Goal: Task Accomplishment & Management: Manage account settings

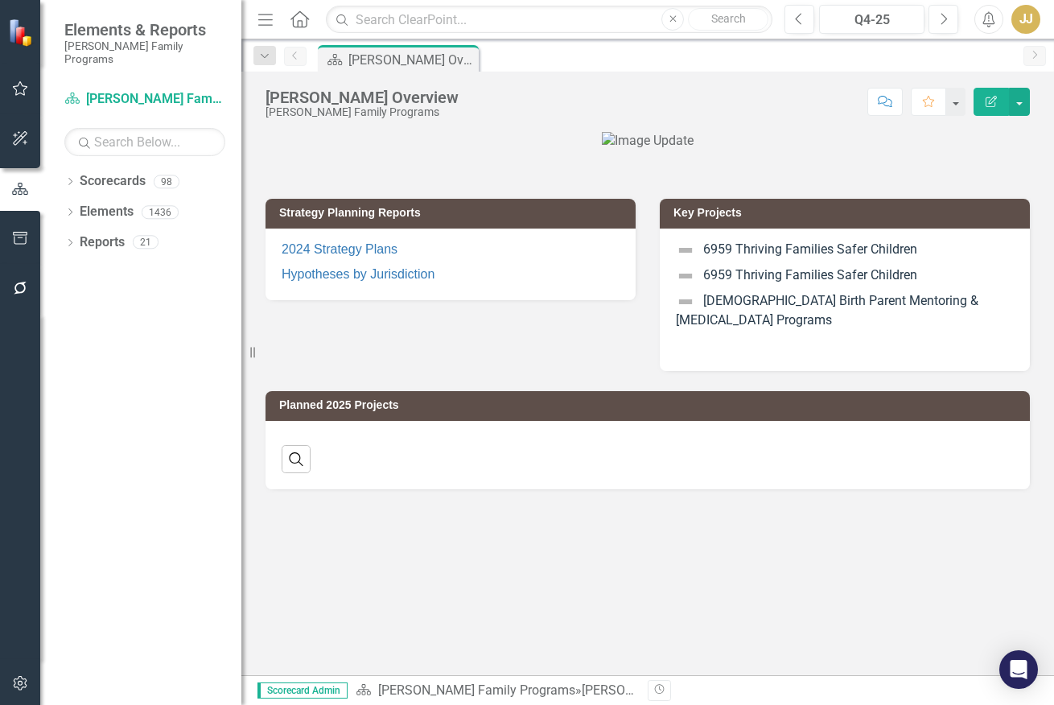
click at [73, 179] on icon "Dropdown" at bounding box center [69, 183] width 11 height 9
click at [78, 207] on icon "Dropdown" at bounding box center [78, 212] width 12 height 10
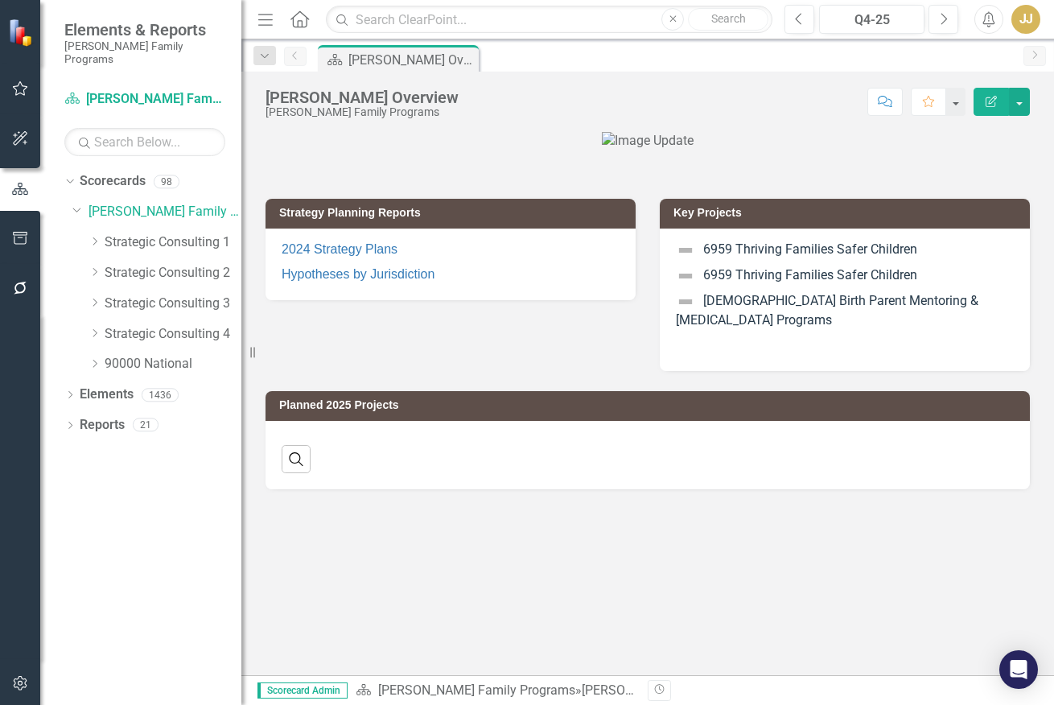
click at [88, 236] on div "Dropdown" at bounding box center [94, 243] width 12 height 14
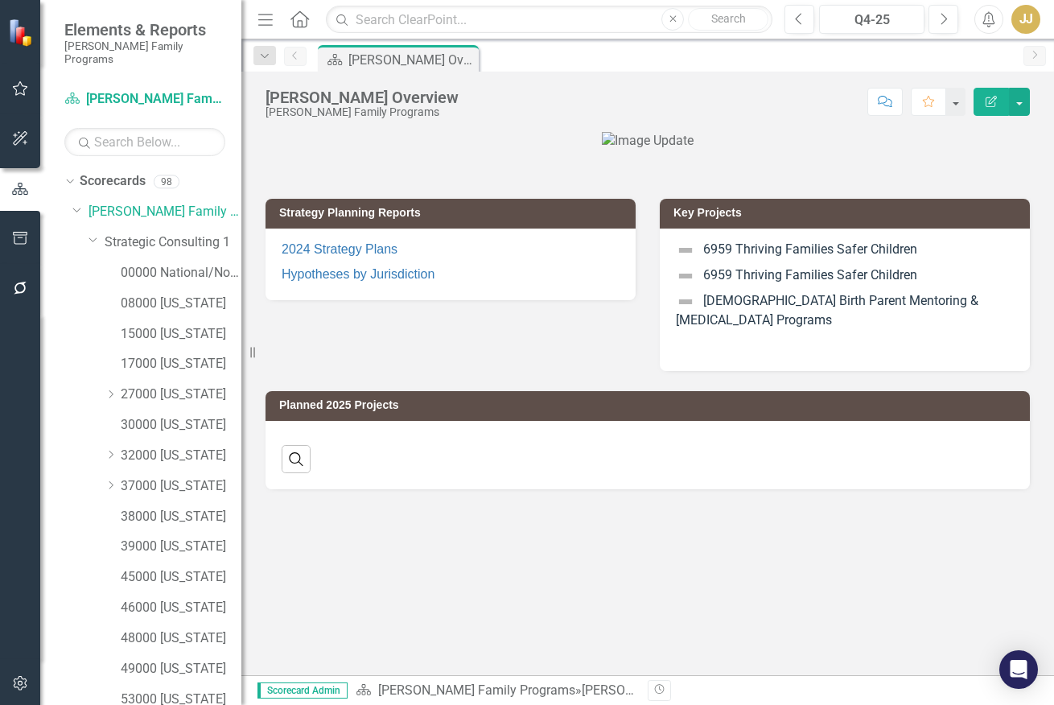
click at [94, 233] on icon "Dropdown" at bounding box center [93, 239] width 10 height 12
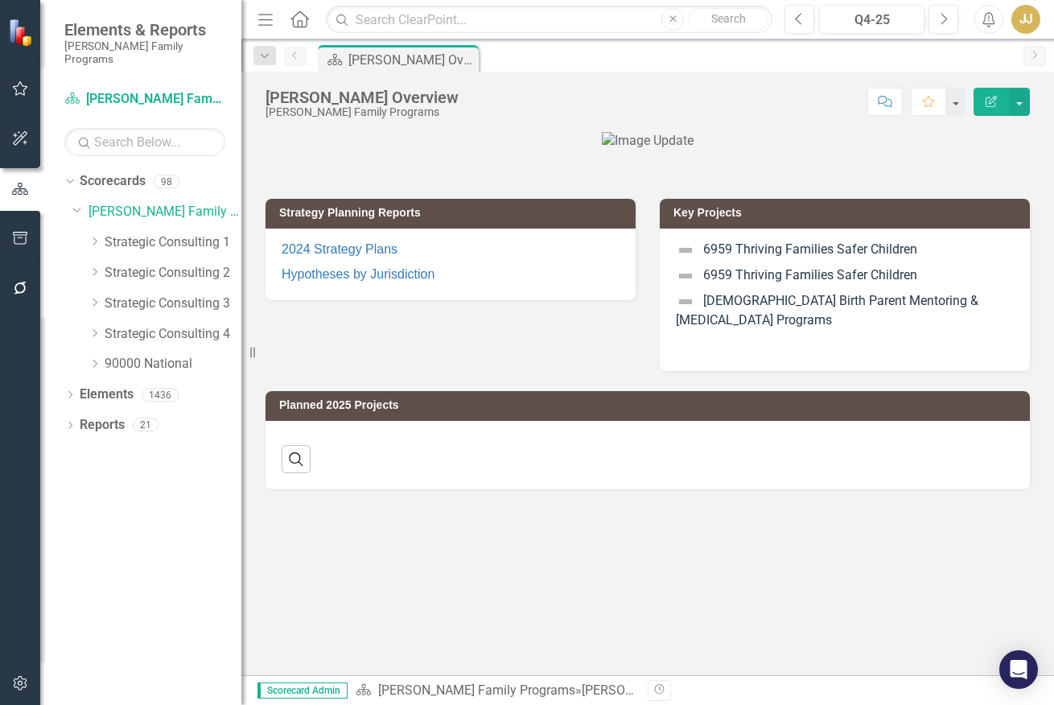
click at [95, 359] on icon at bounding box center [95, 363] width 4 height 8
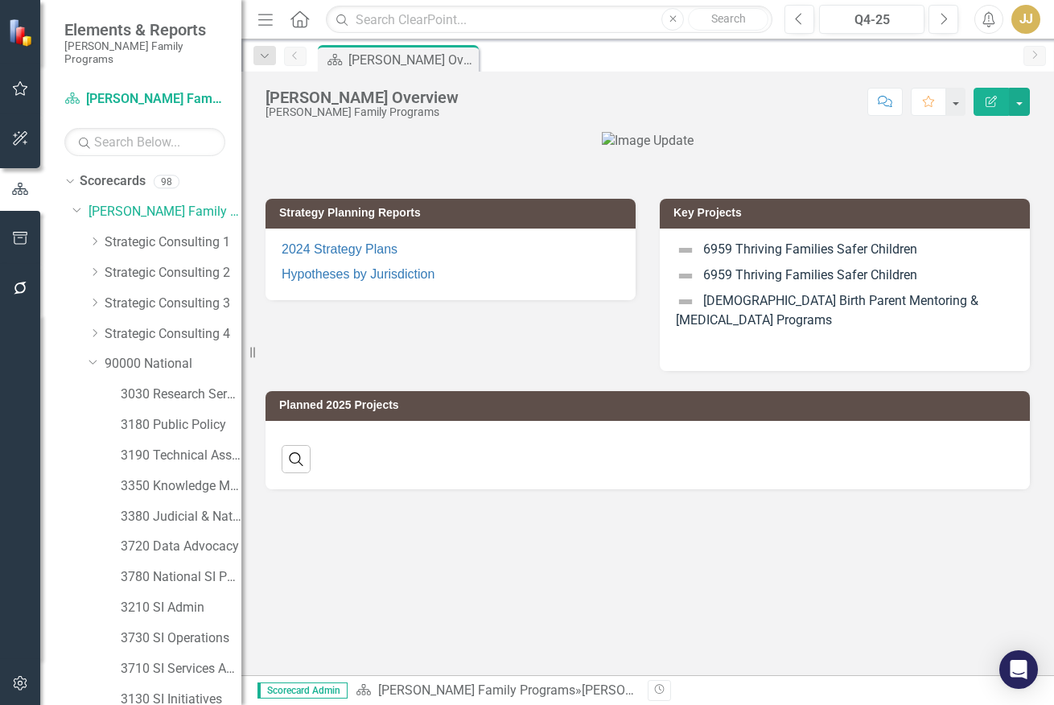
scroll to position [60, 0]
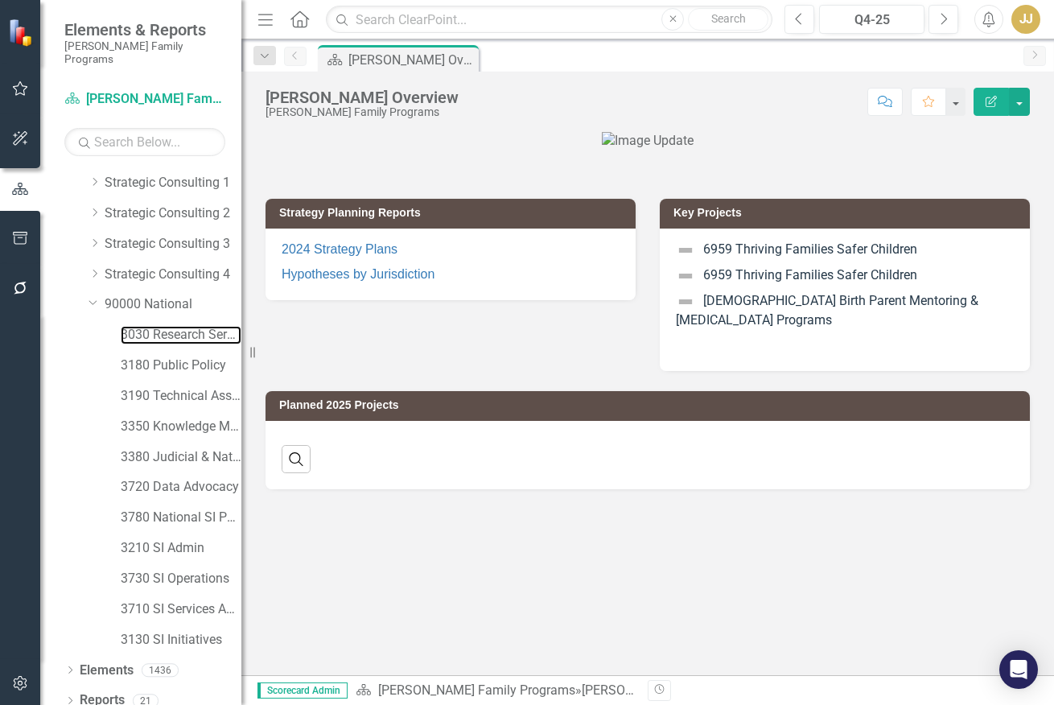
click at [192, 326] on link "3030 Research Services" at bounding box center [181, 335] width 121 height 18
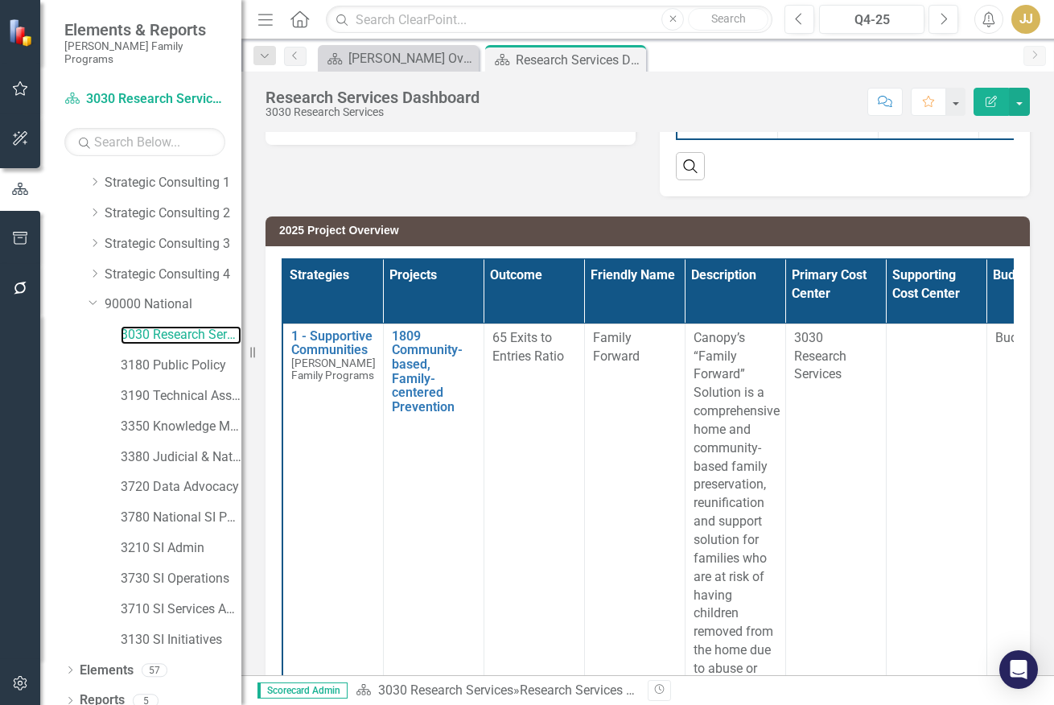
scroll to position [334, 0]
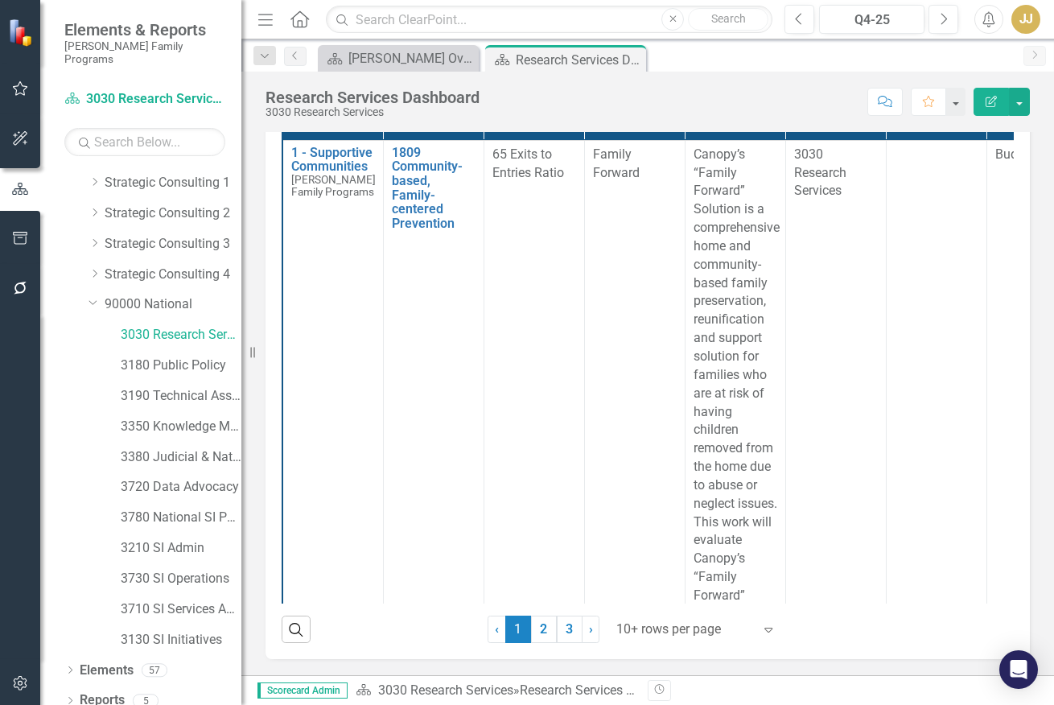
click at [638, 628] on div at bounding box center [684, 629] width 137 height 22
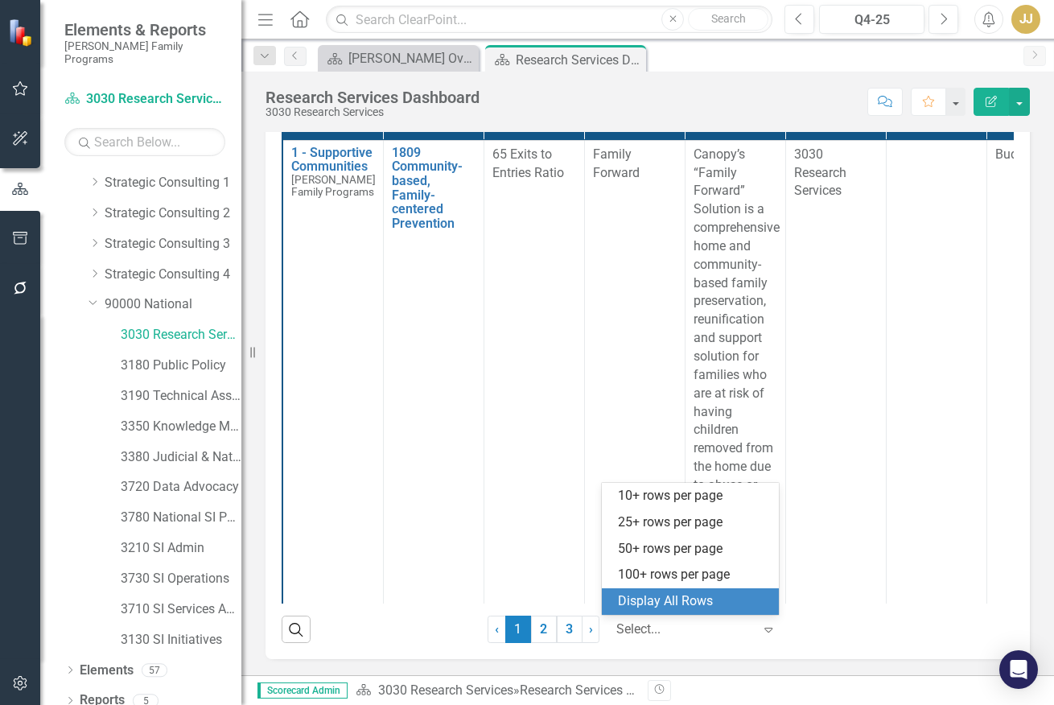
click at [663, 599] on div "Display All Rows" at bounding box center [693, 601] width 151 height 18
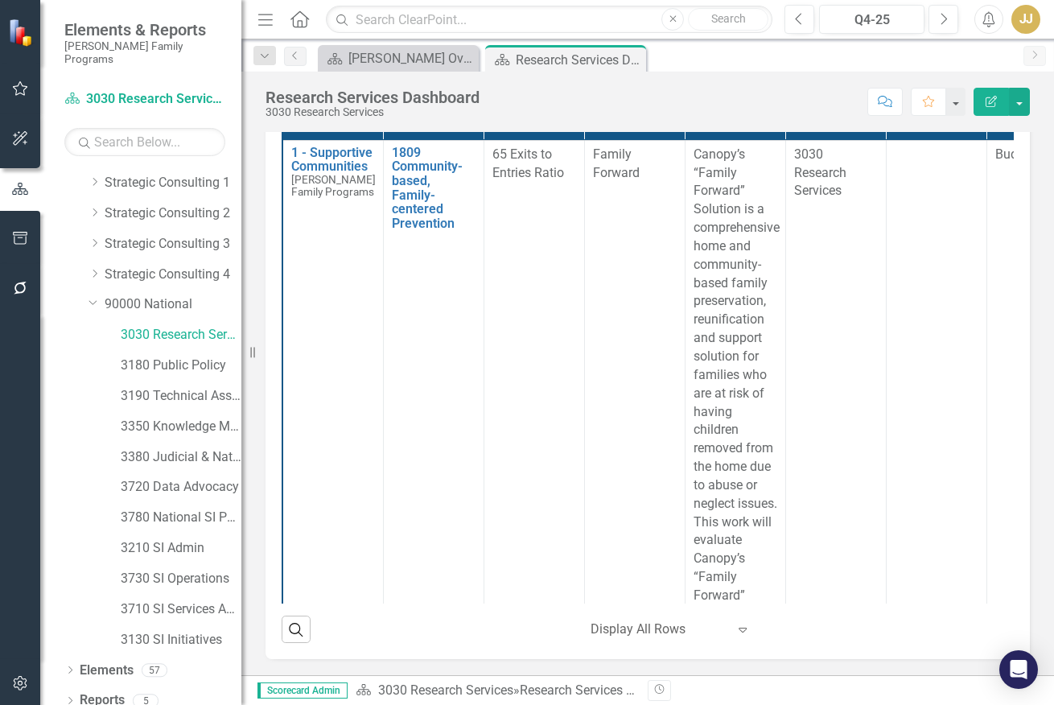
click at [261, 139] on div "2025 Project Overview Strategies Projects Outcome Friendly Name Description Pri…" at bounding box center [647, 336] width 788 height 647
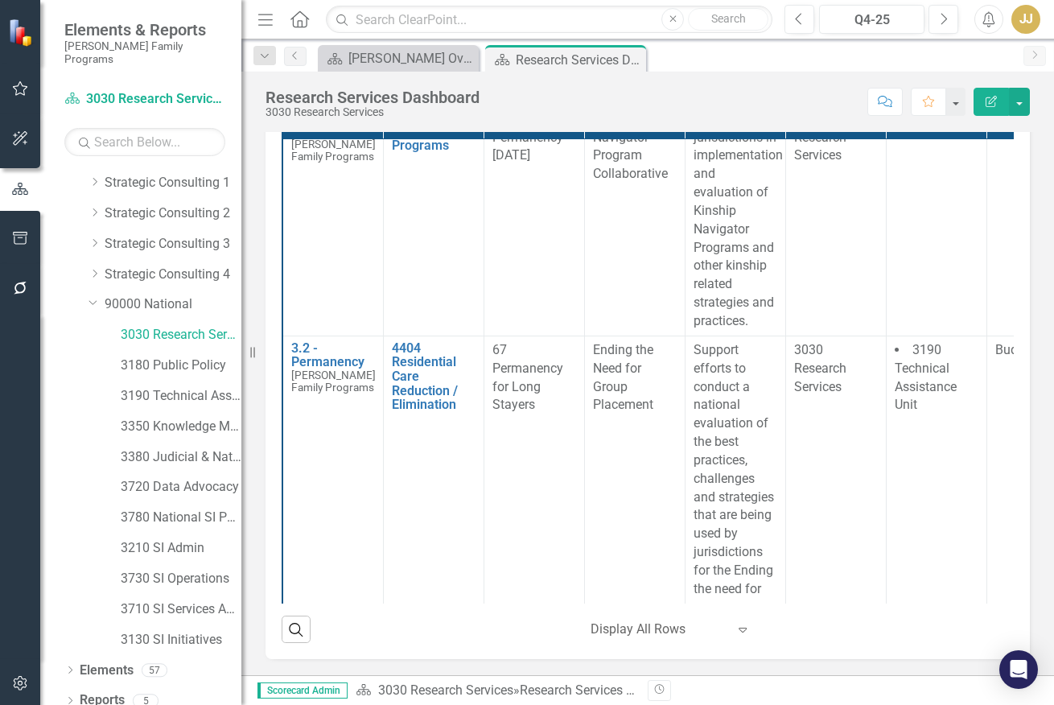
scroll to position [2413, 0]
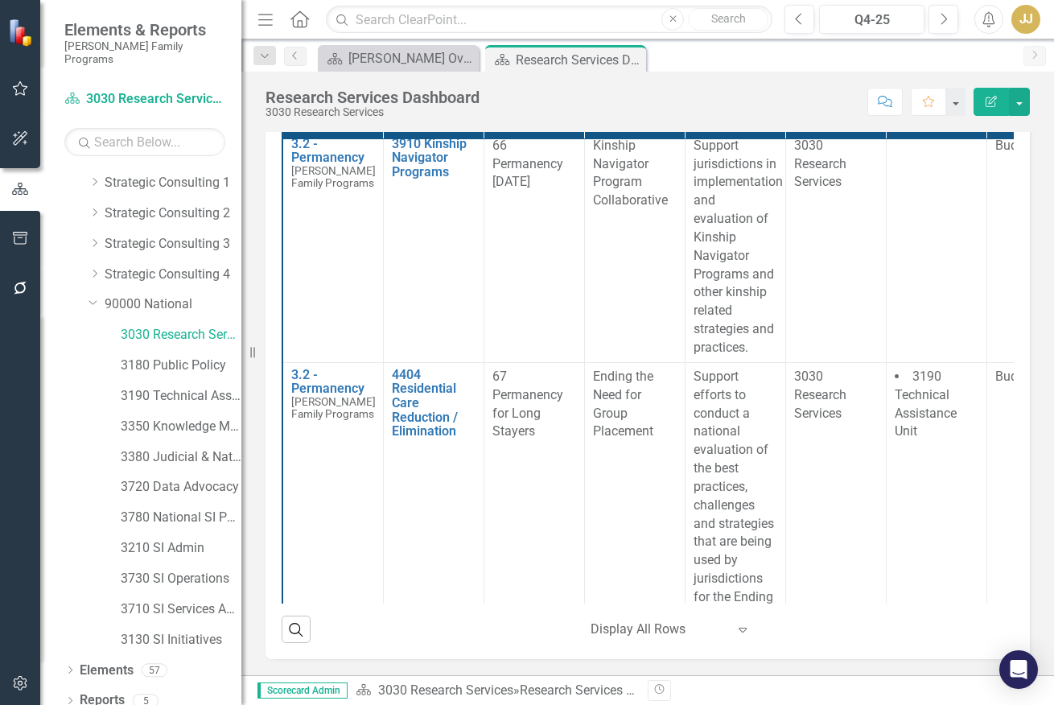
click at [356, 362] on td "3.2 - Permanency [PERSON_NAME] Family Programs Edit Edit Strategy Link Open Ele…" at bounding box center [332, 514] width 101 height 305
click at [635, 368] on div "Ending the Need for Group Placement" at bounding box center [635, 404] width 84 height 73
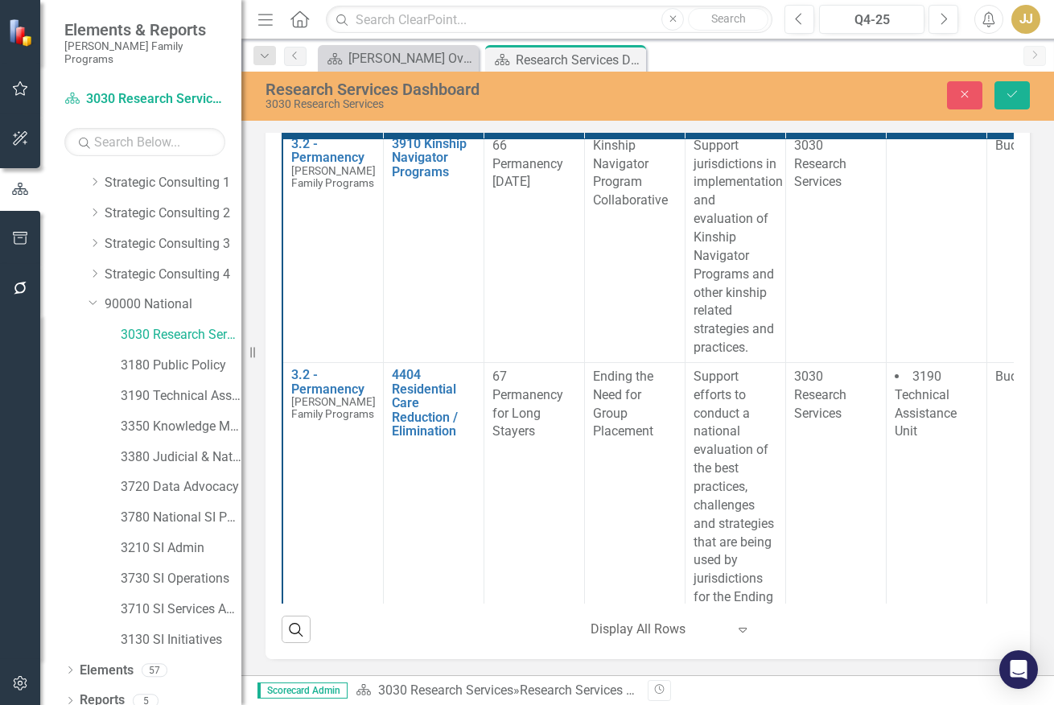
scroll to position [343, 0]
click at [265, 368] on div "Strategies Projects Outcome Friendly Name Description Primary Cost Center Suppo…" at bounding box center [647, 361] width 764 height 596
click at [721, 368] on p "Support efforts to conduct a national evaluation of the best practices, challen…" at bounding box center [735, 515] width 84 height 294
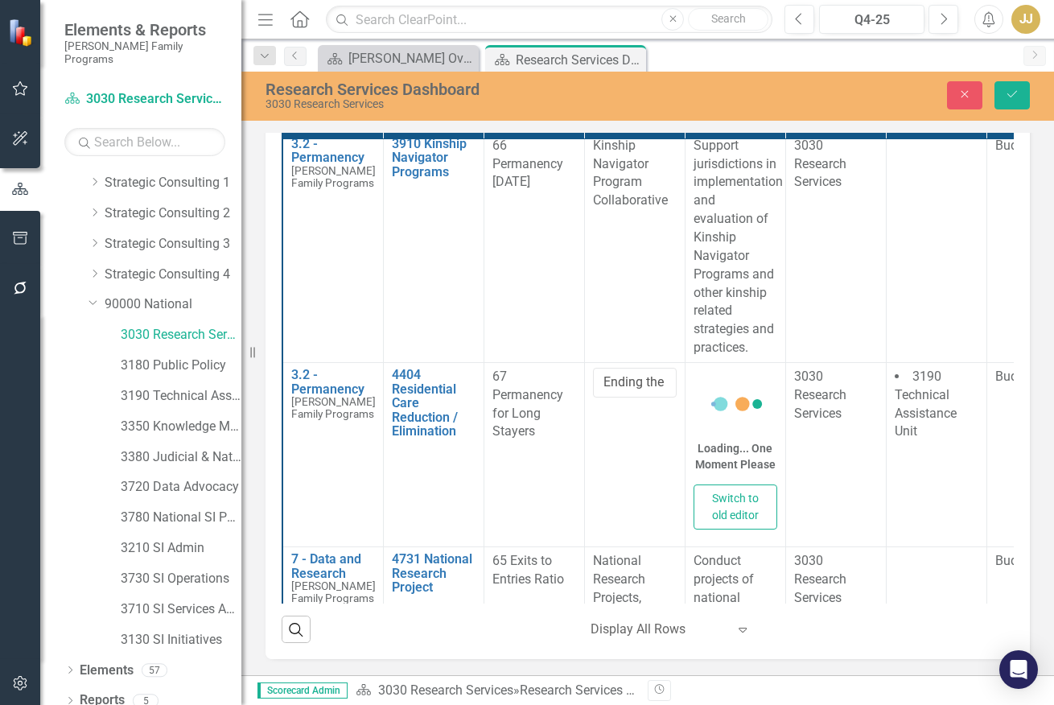
click at [721, 440] on div "Loading... One Moment Please" at bounding box center [735, 456] width 84 height 32
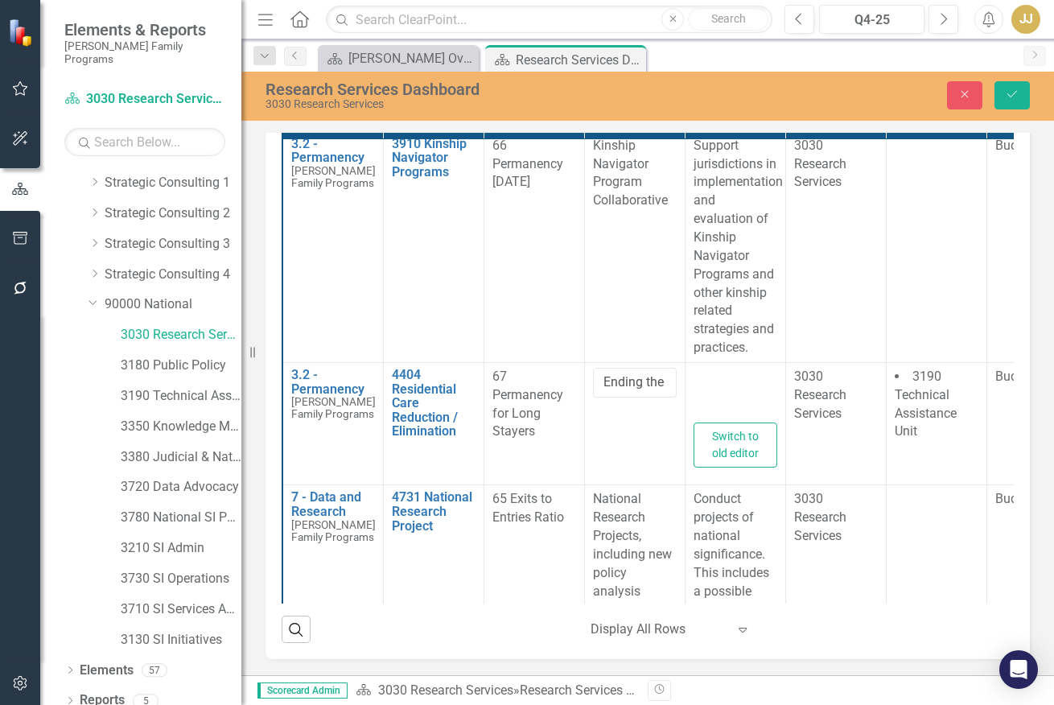
type textarea "<p>Support efforts to conduct a national evaluation of the best practices, chal…"
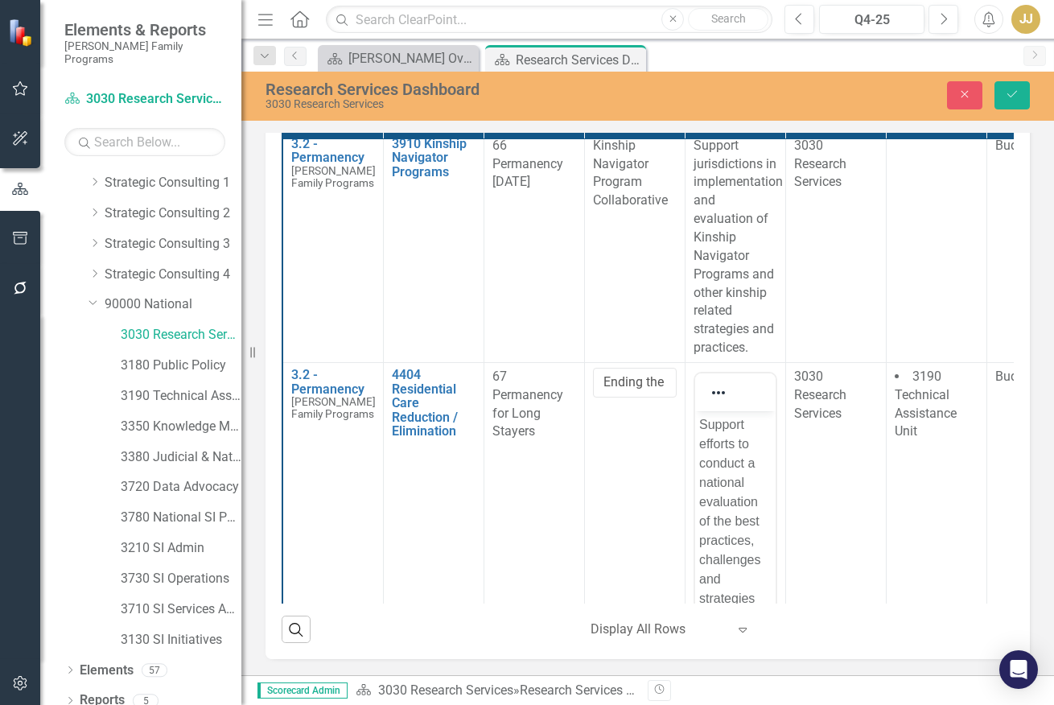
scroll to position [0, 0]
click at [721, 450] on p "Support efforts to conduct a national evaluation of the best practices, challen…" at bounding box center [734, 597] width 72 height 367
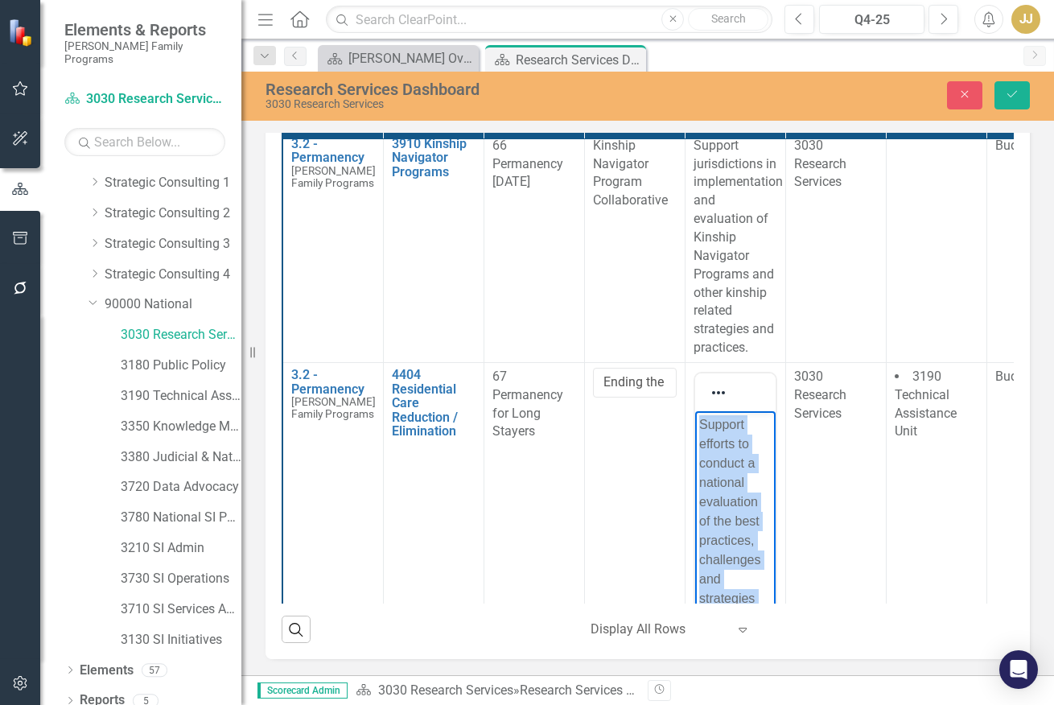
click at [721, 450] on p "Support efforts to conduct a national evaluation of the best practices, challen…" at bounding box center [734, 597] width 72 height 367
copy p "Support efforts to conduct a national evaluation of the best practices, challen…"
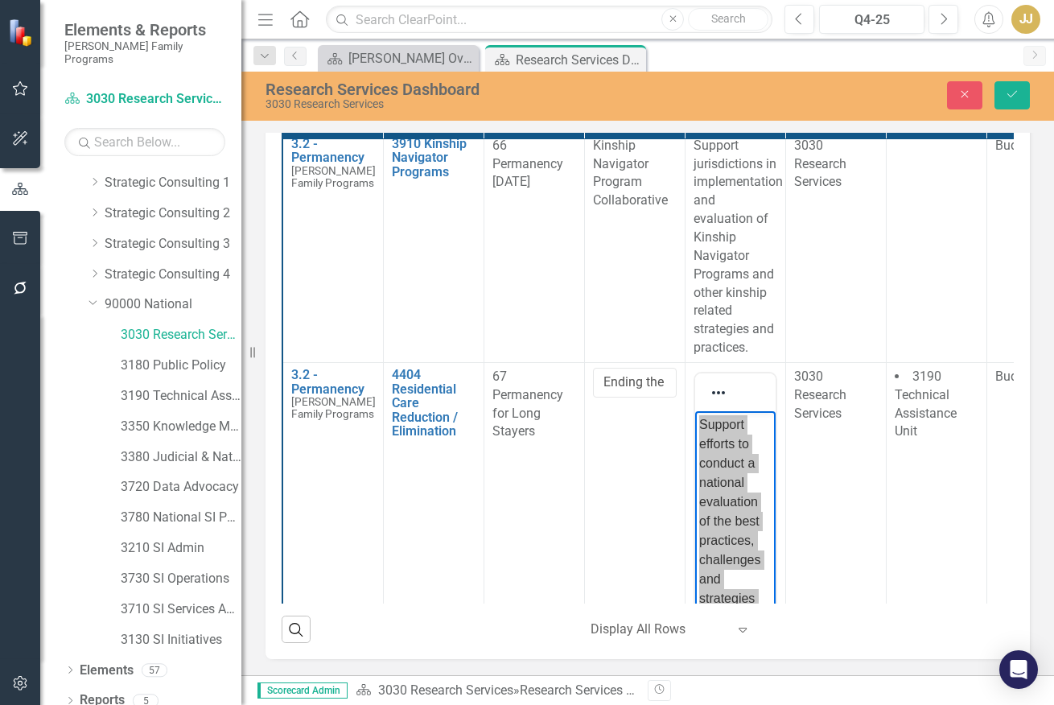
click at [261, 446] on div "2025 Project Overview Edit Report Select Report Link View Page Strategies Proje…" at bounding box center [647, 330] width 788 height 655
click at [263, 465] on div "2025 Project Overview Edit Report Select Report Link View Page Strategies Proje…" at bounding box center [647, 330] width 788 height 655
